Goal: Information Seeking & Learning: Find specific fact

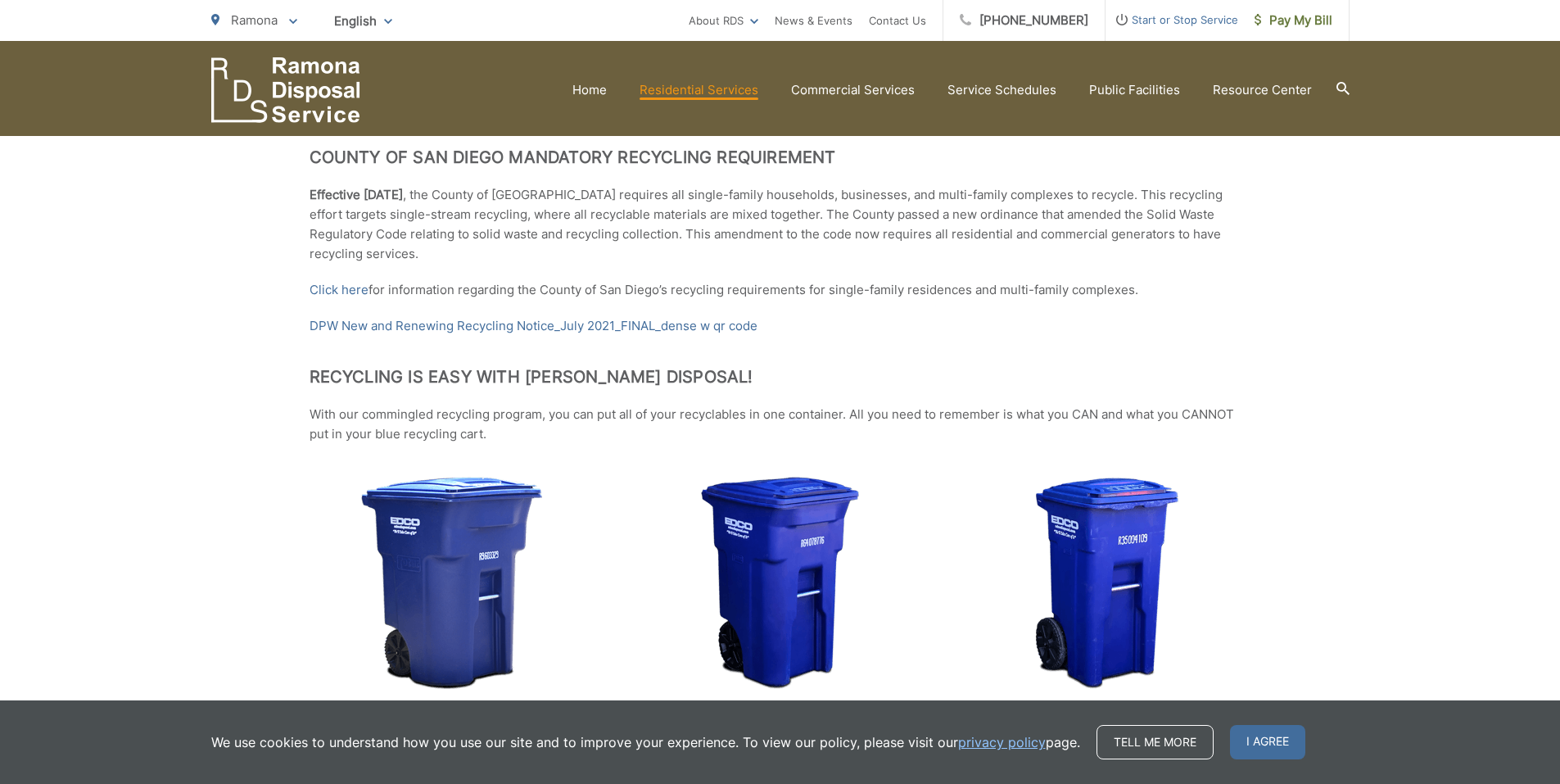
scroll to position [74, 0]
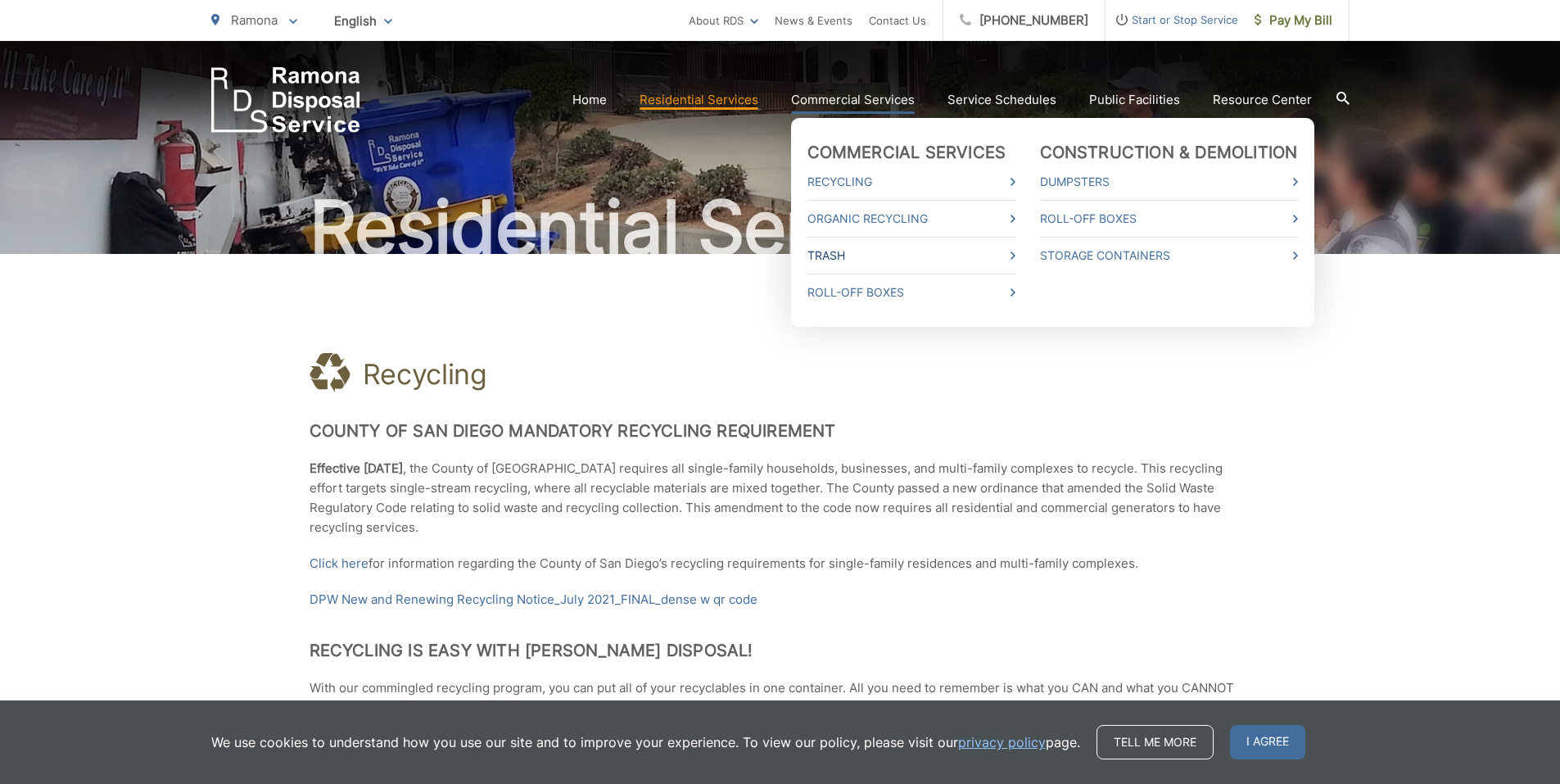
click at [851, 257] on link "Trash" at bounding box center [911, 256] width 208 height 20
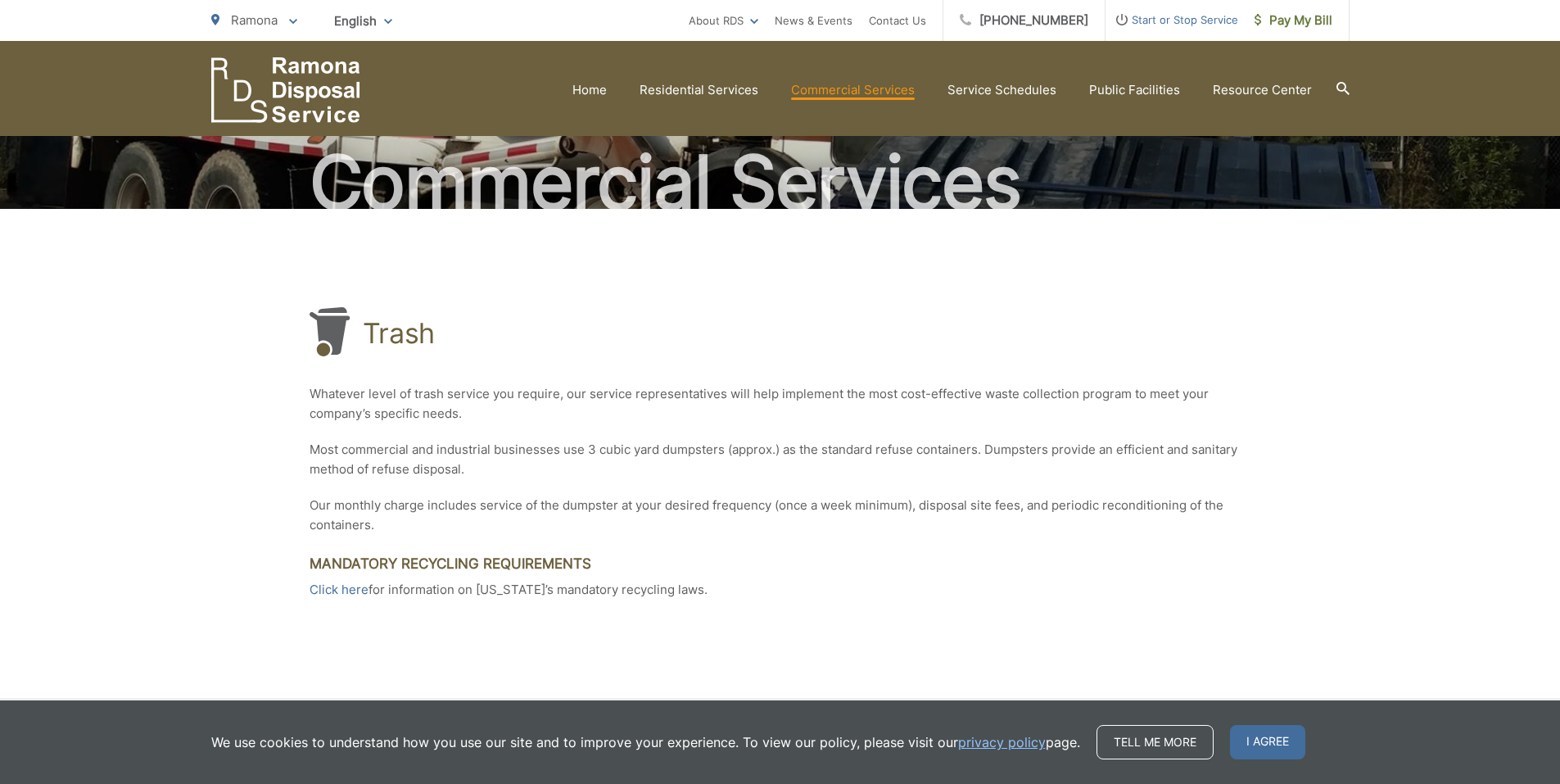
scroll to position [64, 0]
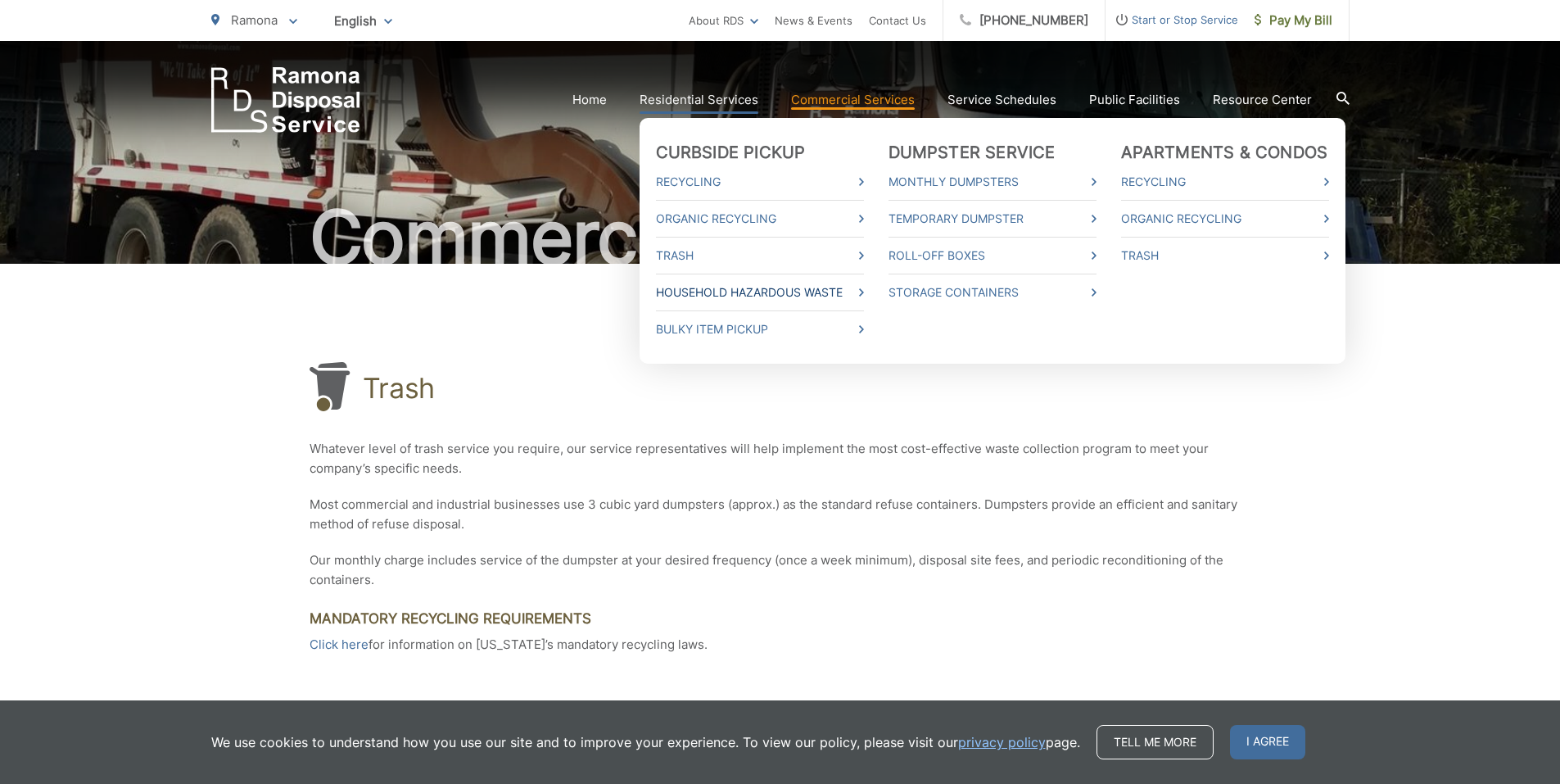
click at [714, 287] on link "Household Hazardous Waste" at bounding box center [760, 293] width 208 height 20
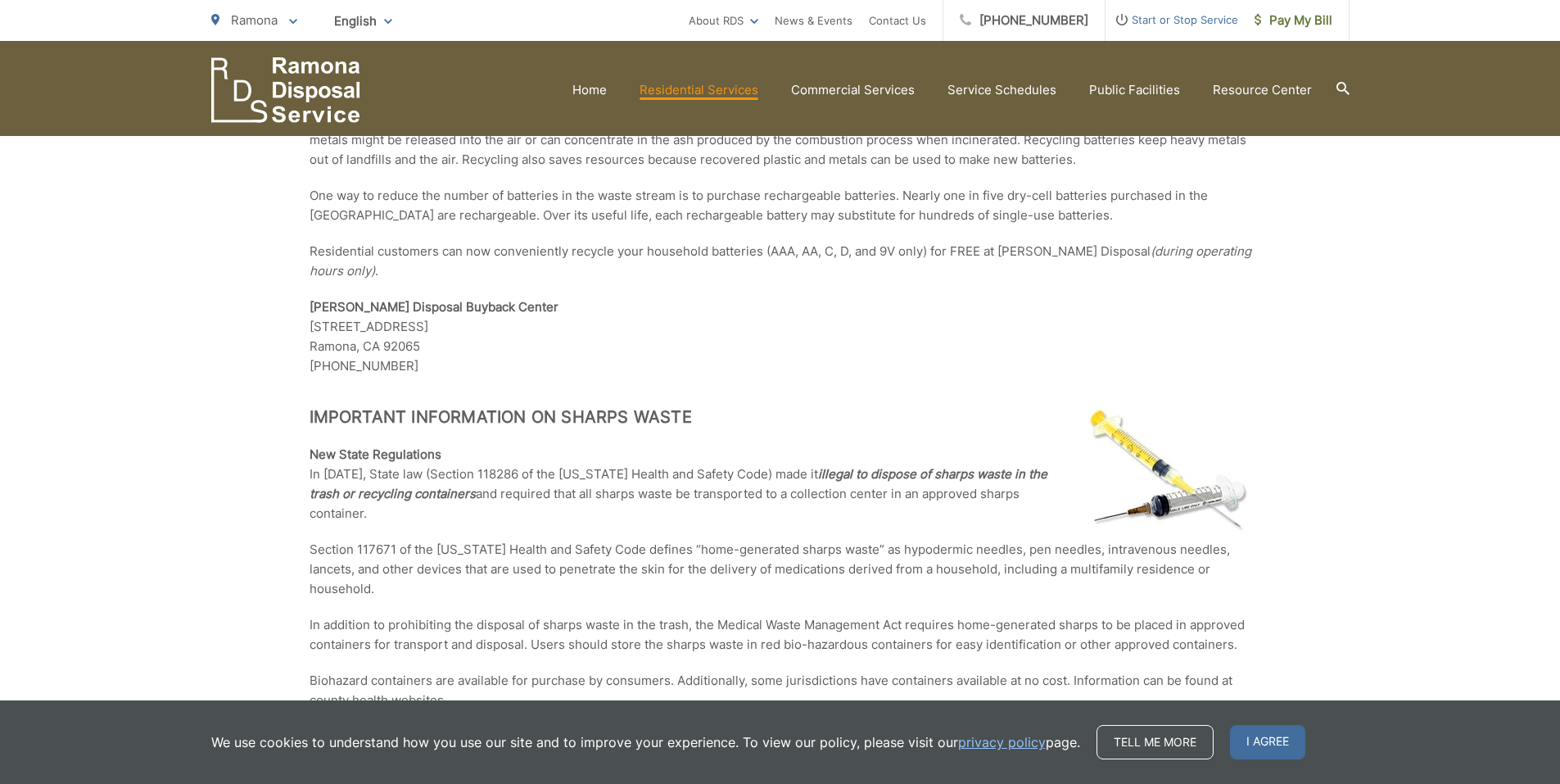
scroll to position [1041, 0]
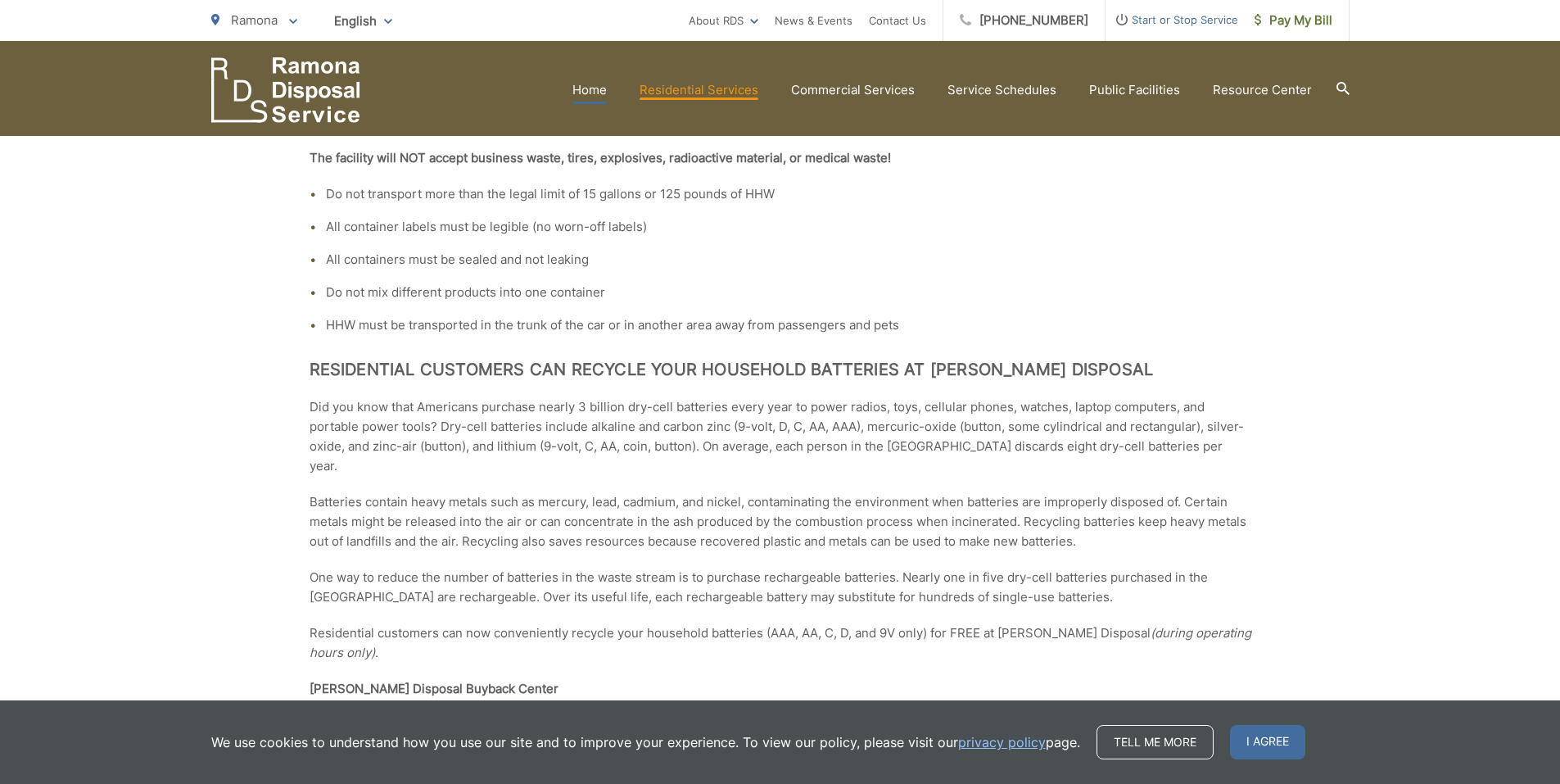
click at [599, 89] on link "Home" at bounding box center [590, 90] width 34 height 20
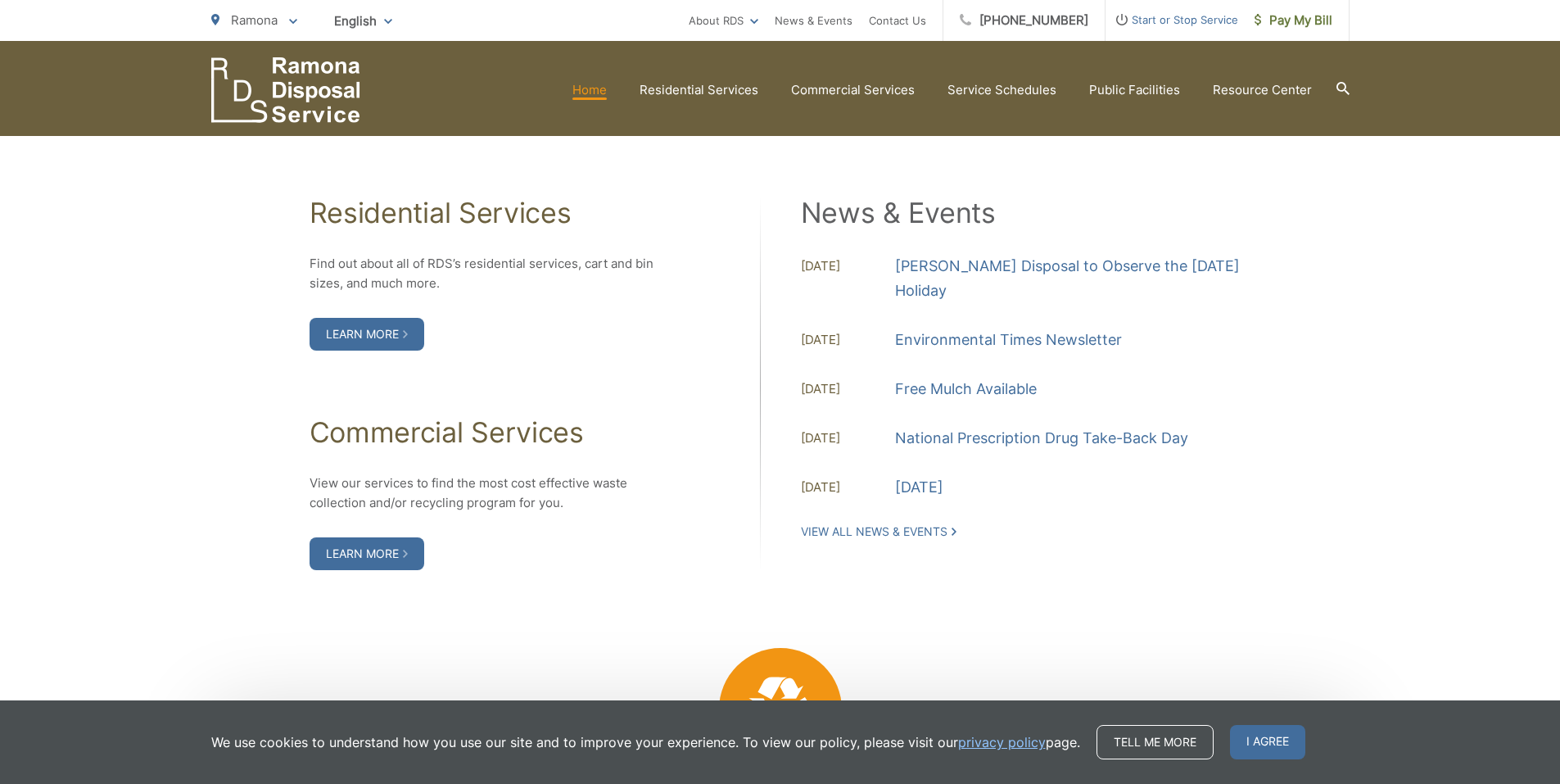
scroll to position [1747, 0]
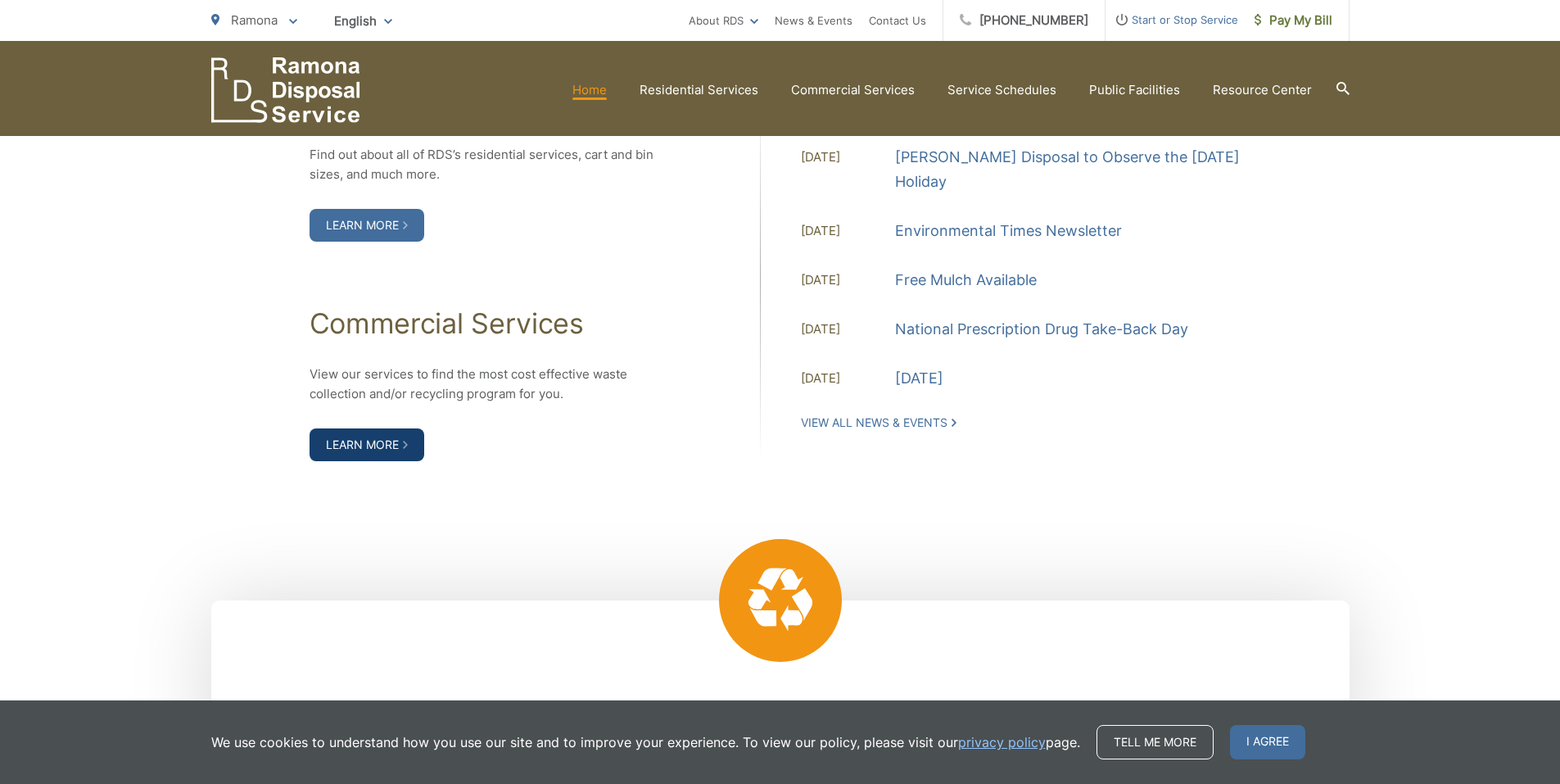
click at [383, 444] on link "Learn More" at bounding box center [366, 445] width 114 height 32
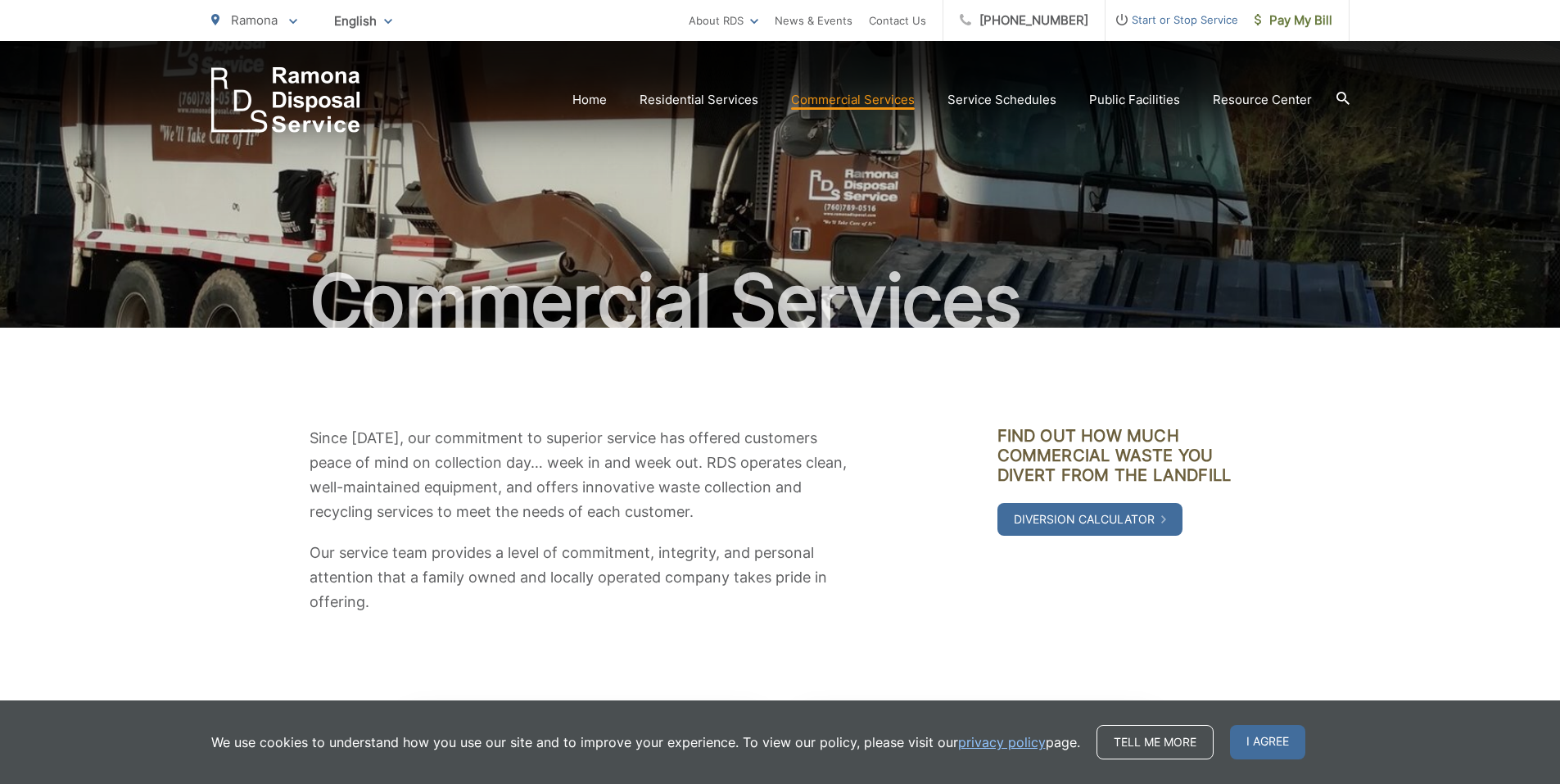
scroll to position [328, 0]
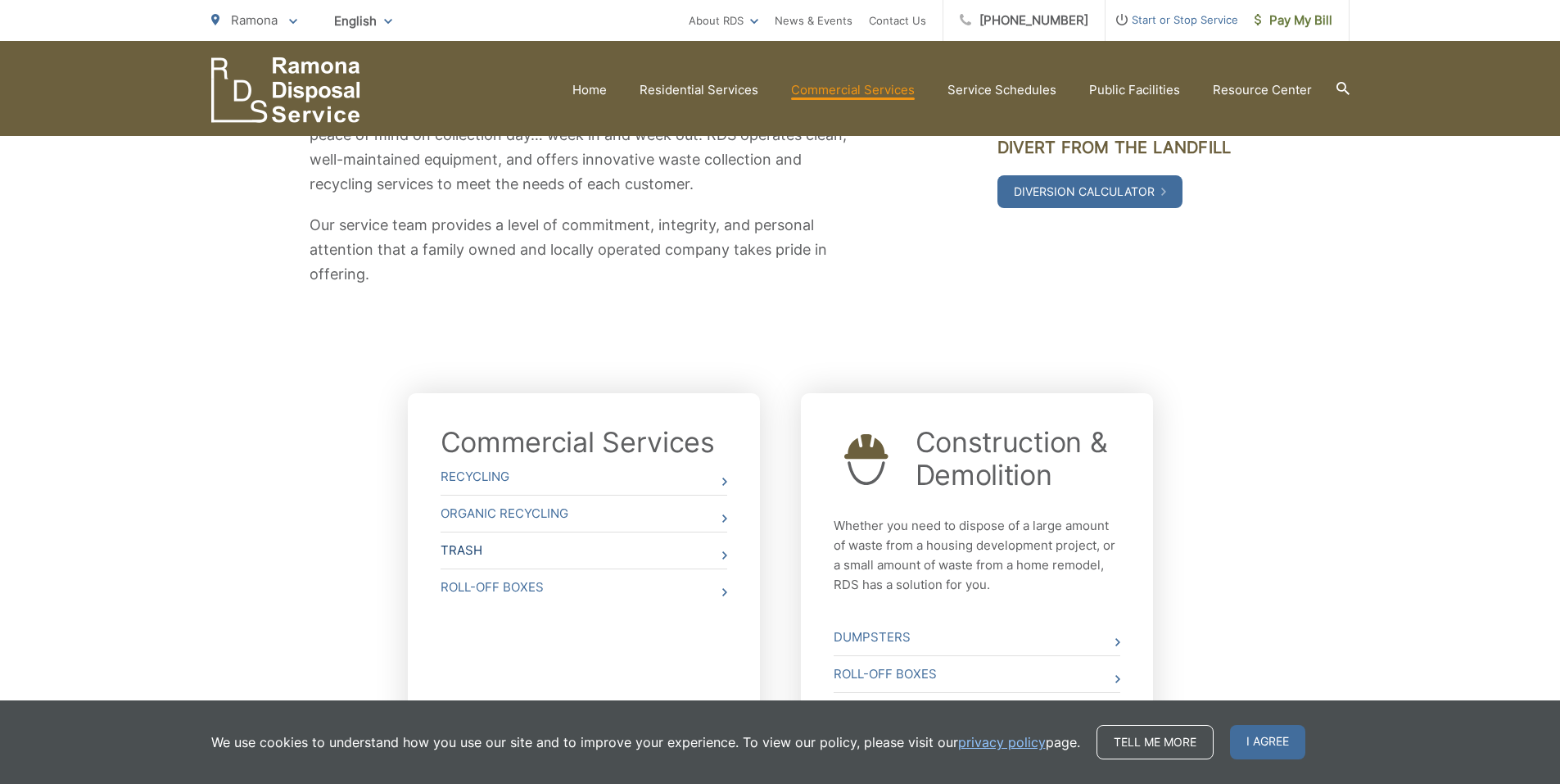
click at [570, 548] on link "Trash" at bounding box center [584, 550] width 286 height 36
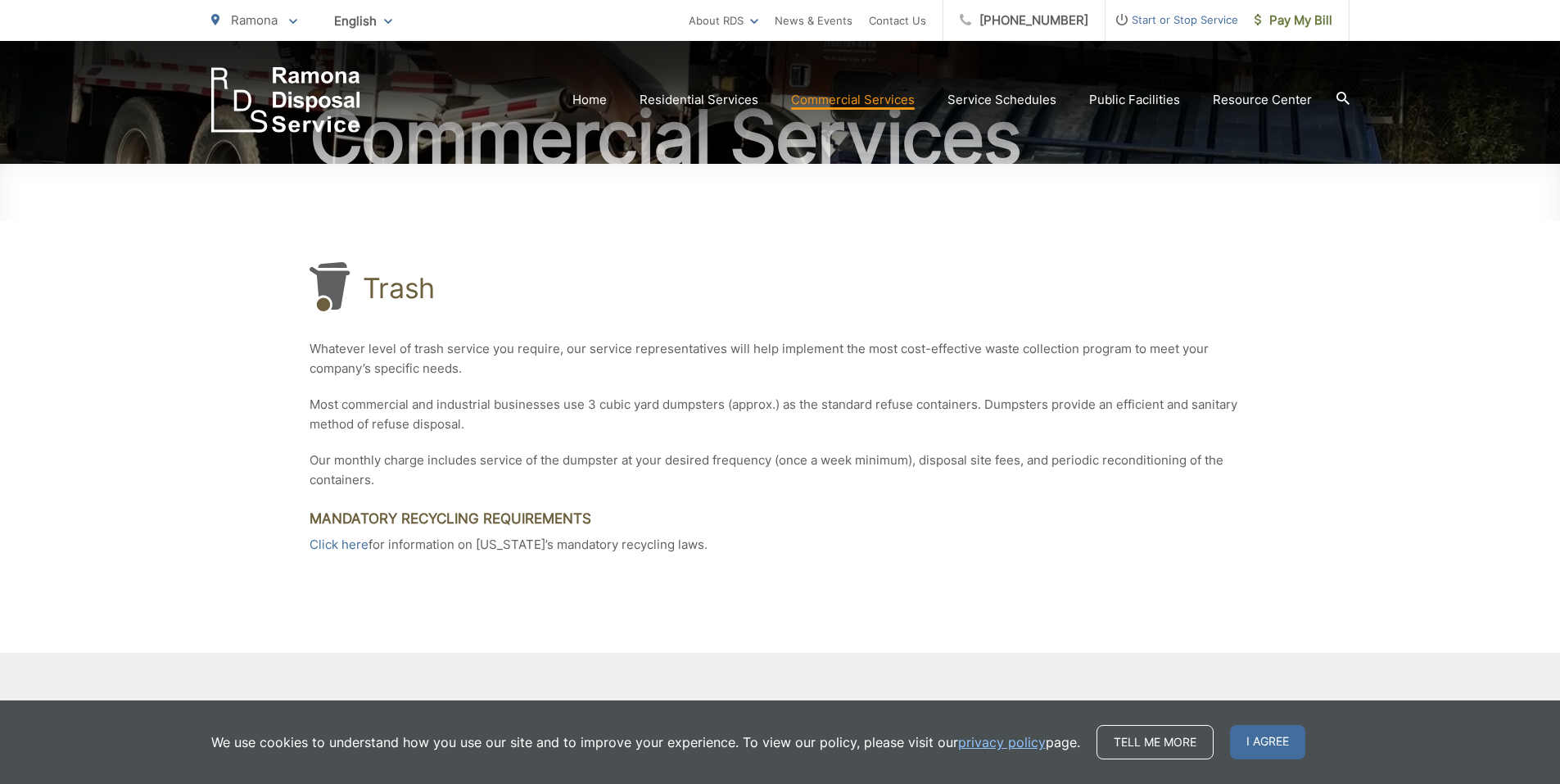
scroll to position [283, 0]
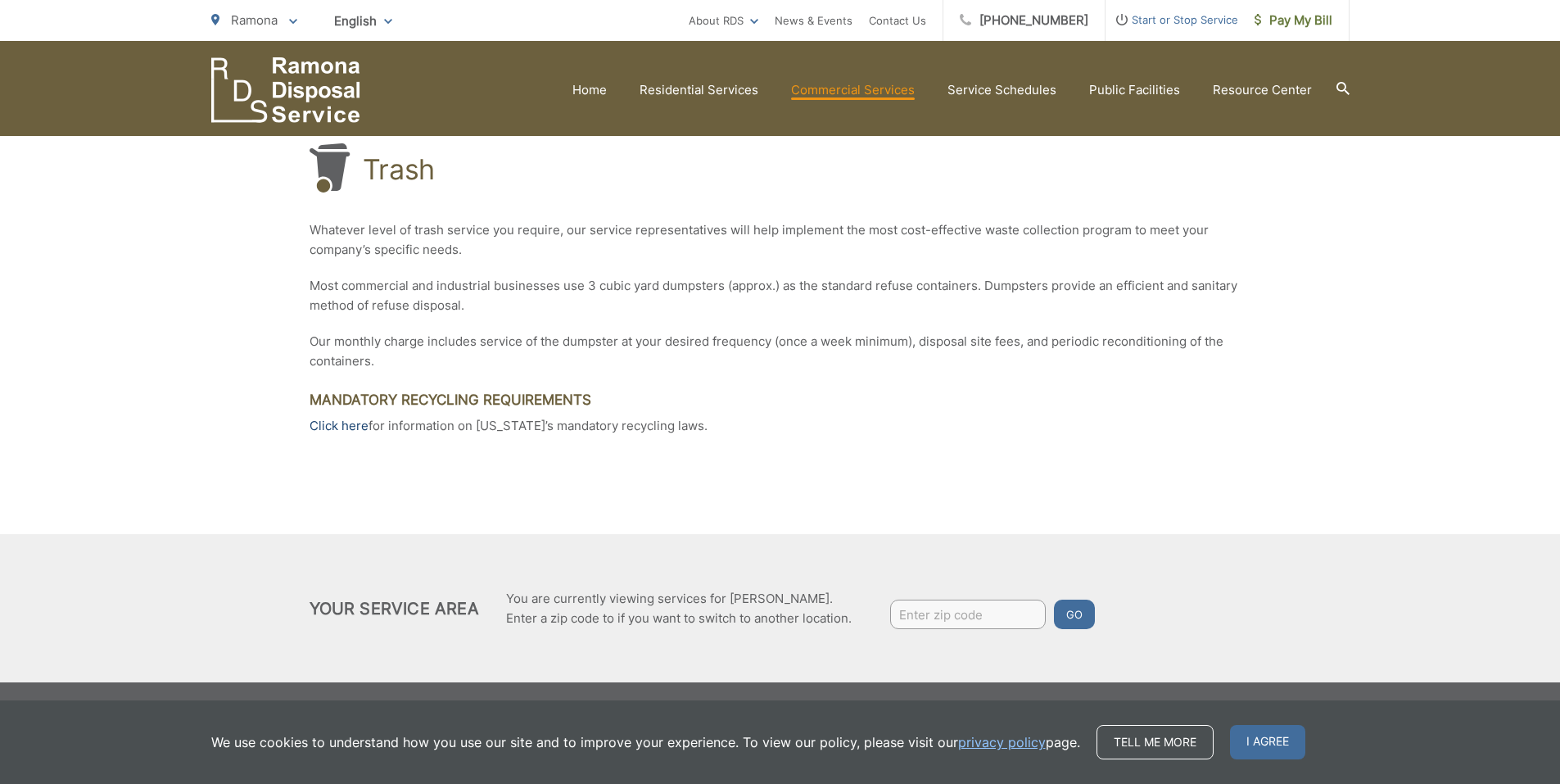
click at [342, 423] on link "Click here" at bounding box center [339, 426] width 59 height 20
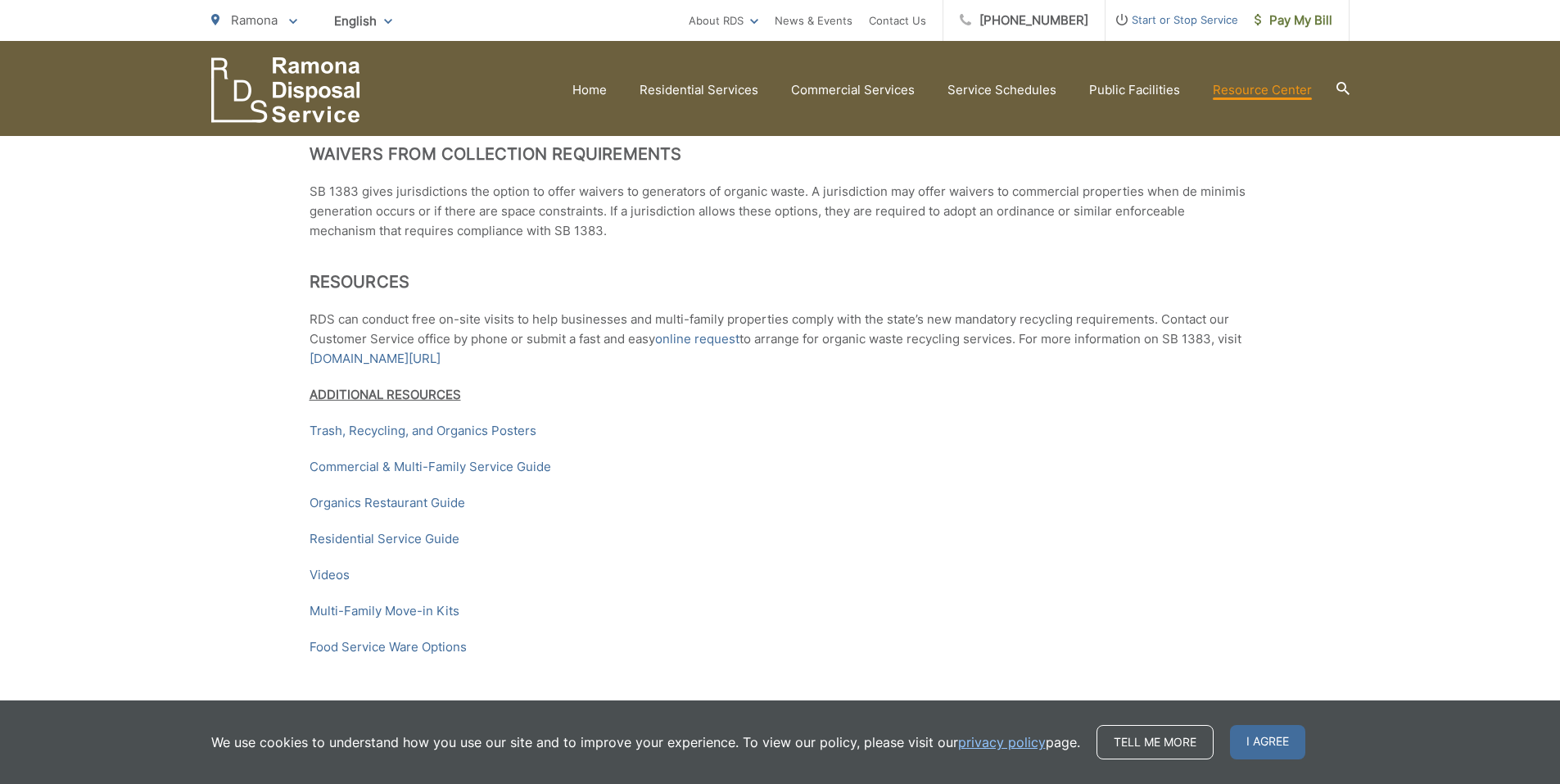
scroll to position [2441, 0]
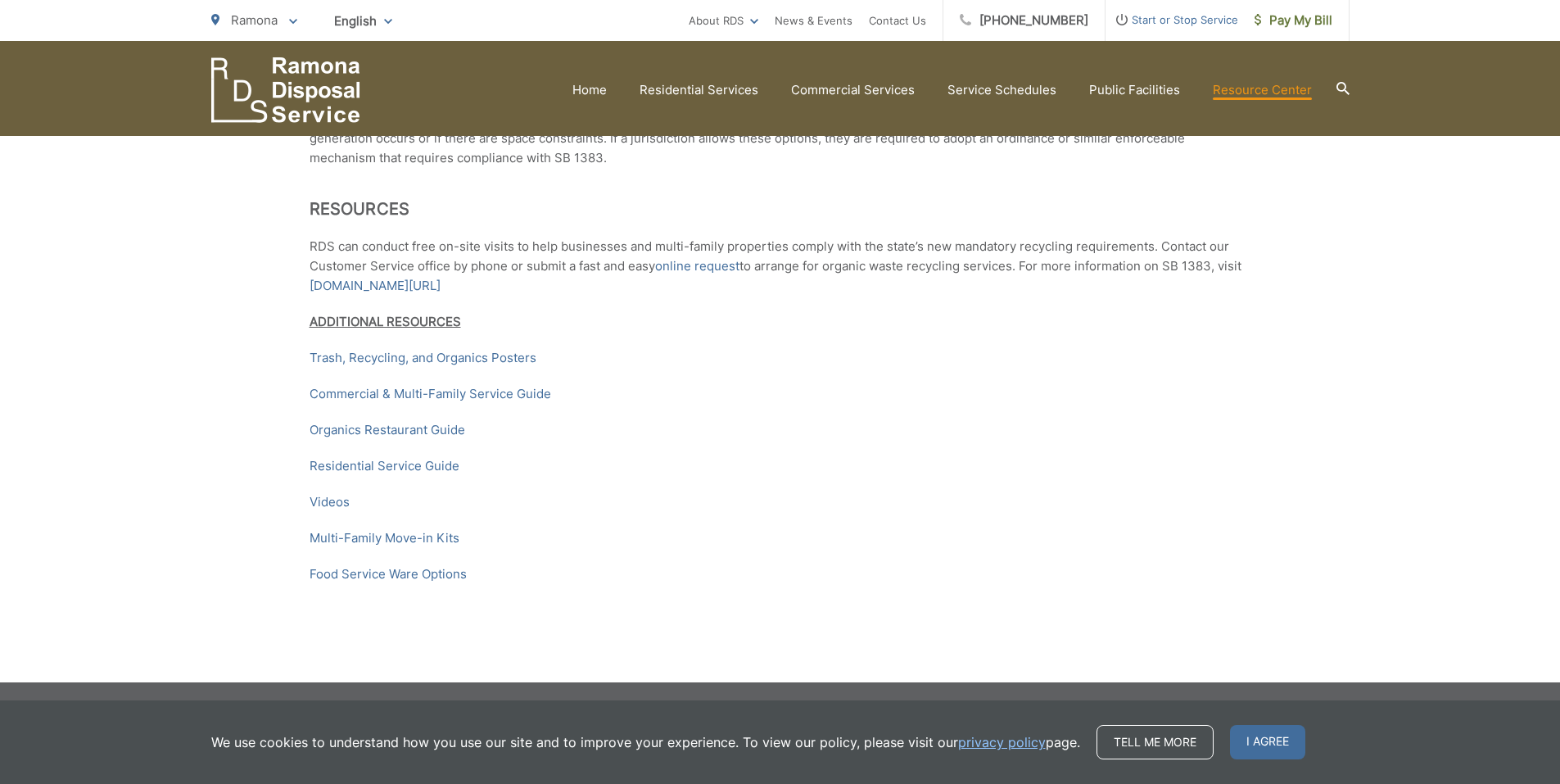
click at [1343, 86] on icon at bounding box center [1343, 88] width 14 height 14
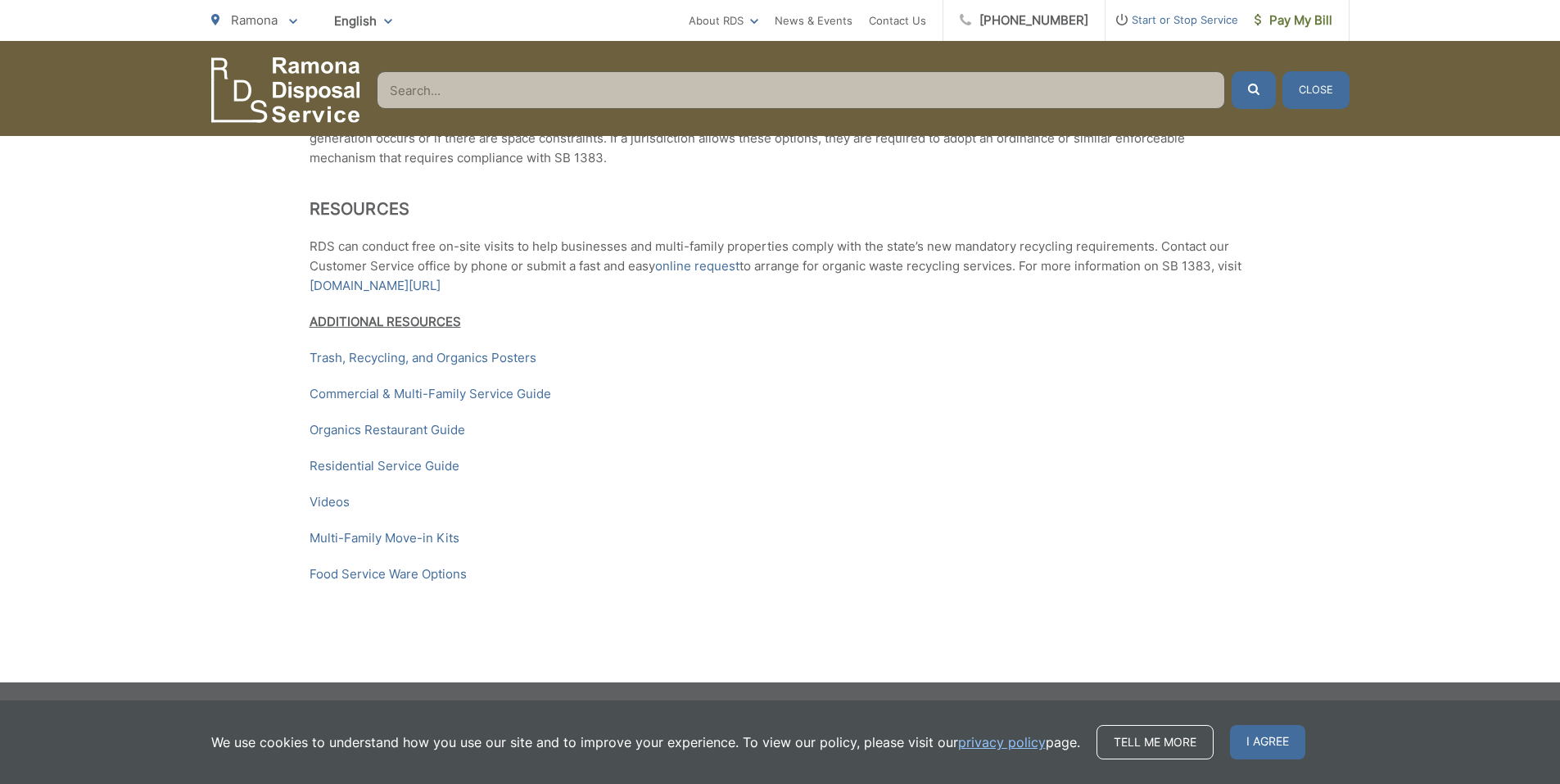
click at [956, 95] on input "Search" at bounding box center [801, 90] width 849 height 38
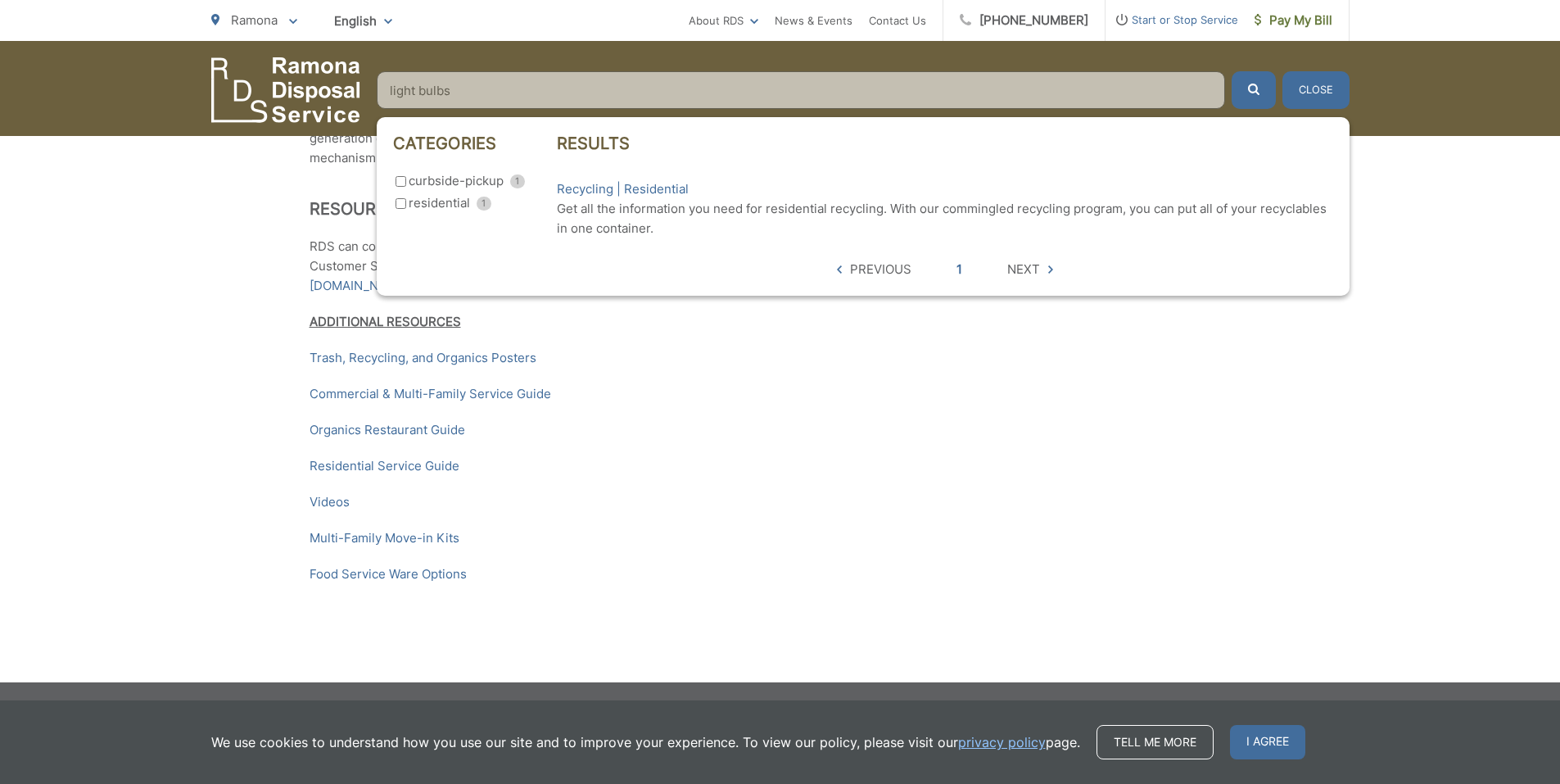
type input "light bulbs"
click at [1232, 71] on button "submit" at bounding box center [1254, 90] width 44 height 38
click at [1251, 87] on icon "submit" at bounding box center [1254, 89] width 12 height 12
click at [1254, 91] on icon "submit" at bounding box center [1254, 89] width 12 height 12
click at [752, 538] on p "Multi-Family Move-in Kits" at bounding box center [780, 538] width 942 height 20
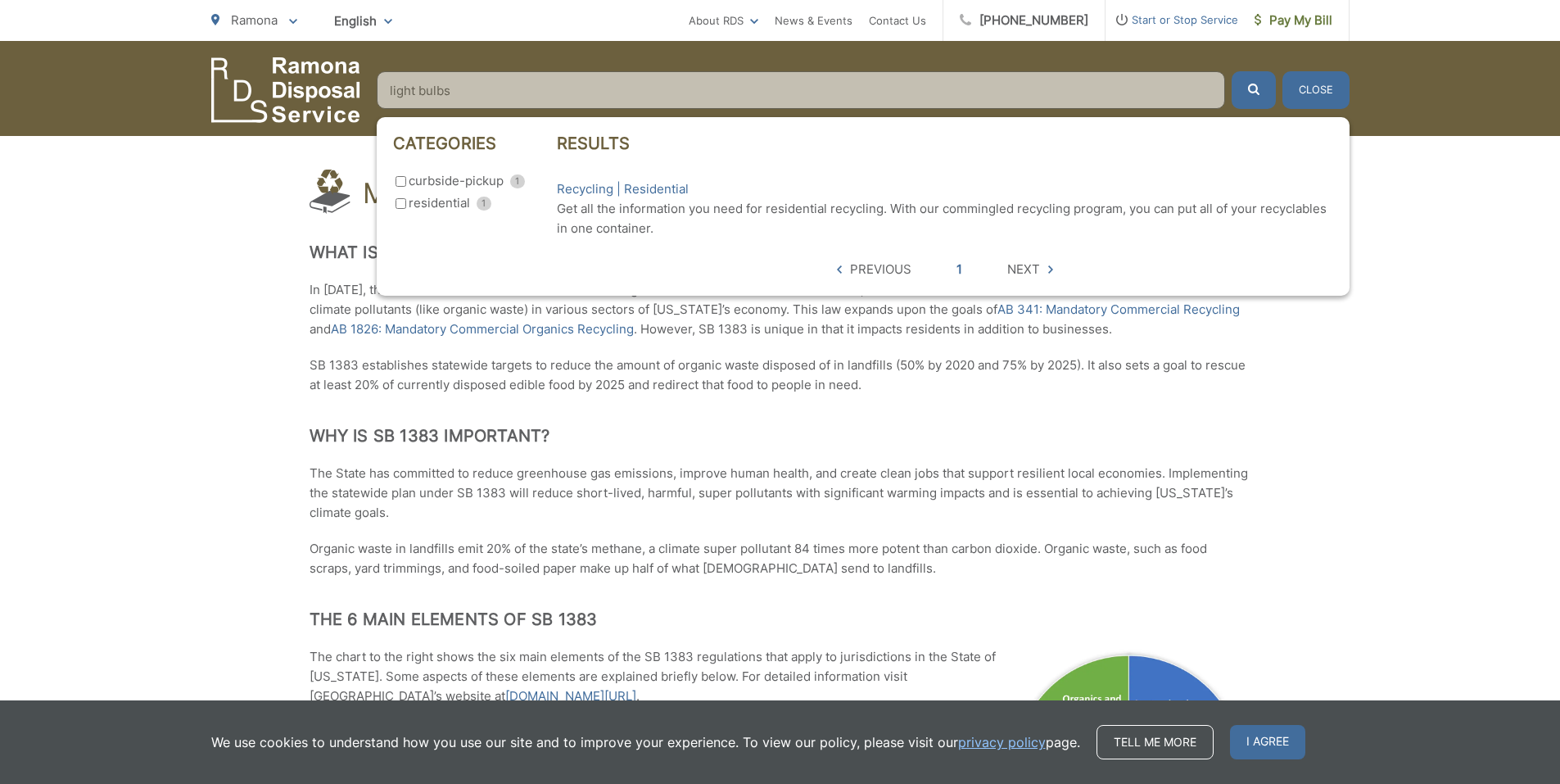
scroll to position [0, 0]
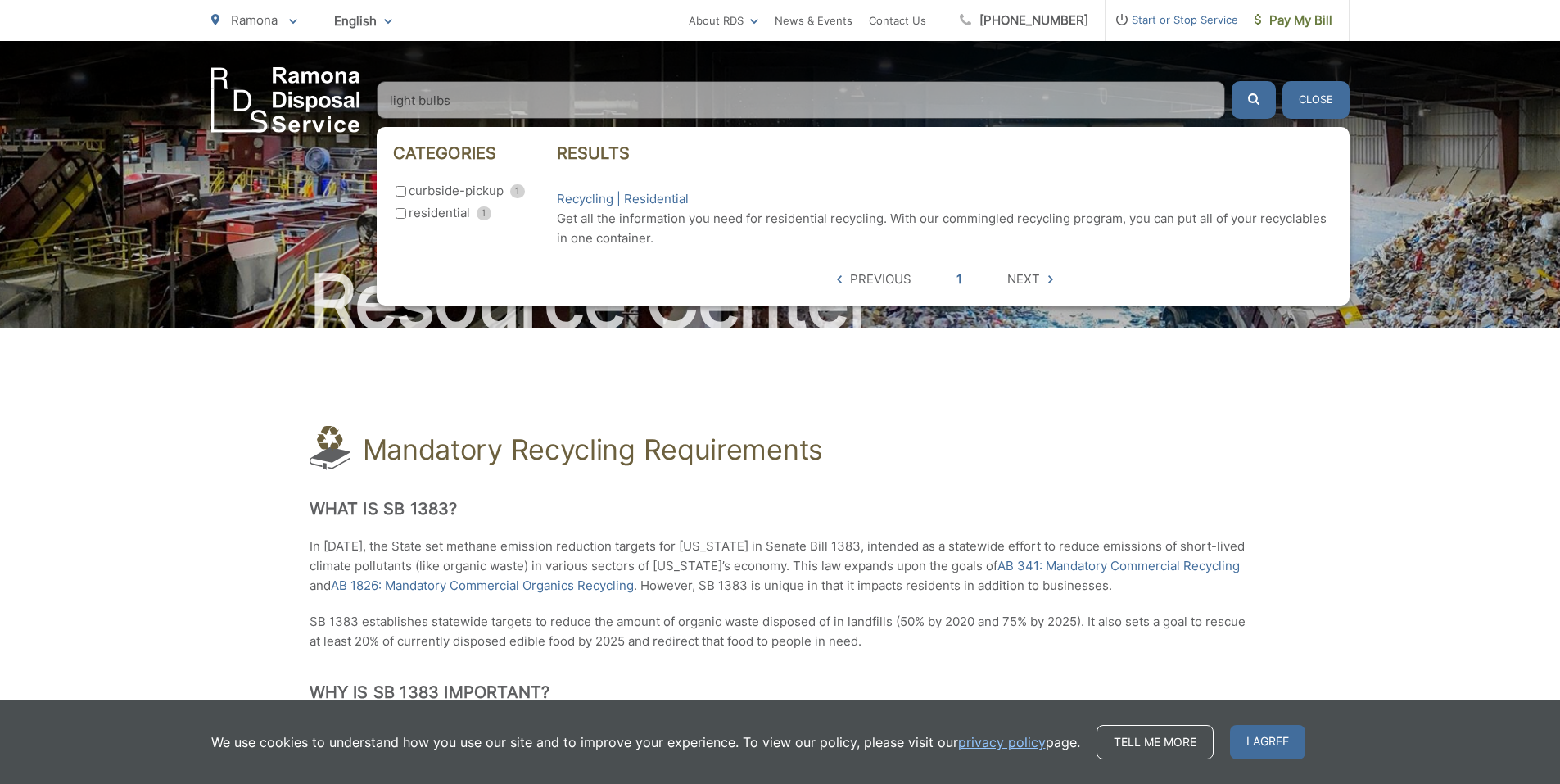
click at [384, 21] on div "English English Spanish Korean Arabic" at bounding box center [364, 21] width 83 height 29
